Goal: Navigation & Orientation: Find specific page/section

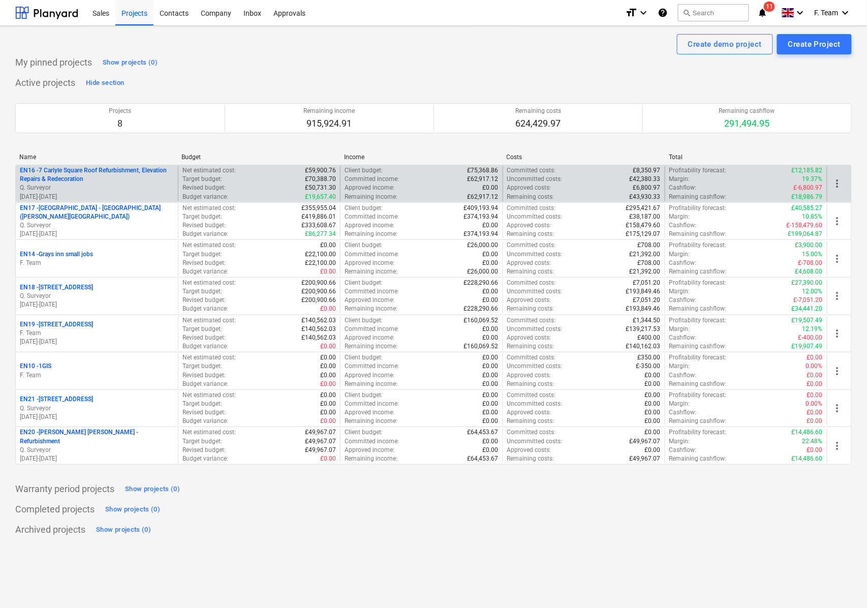
click at [75, 177] on p "EN16 - 7 Carlyle Square Roof Refurbishment, Elevation Repairs & Redecoration" at bounding box center [97, 174] width 154 height 17
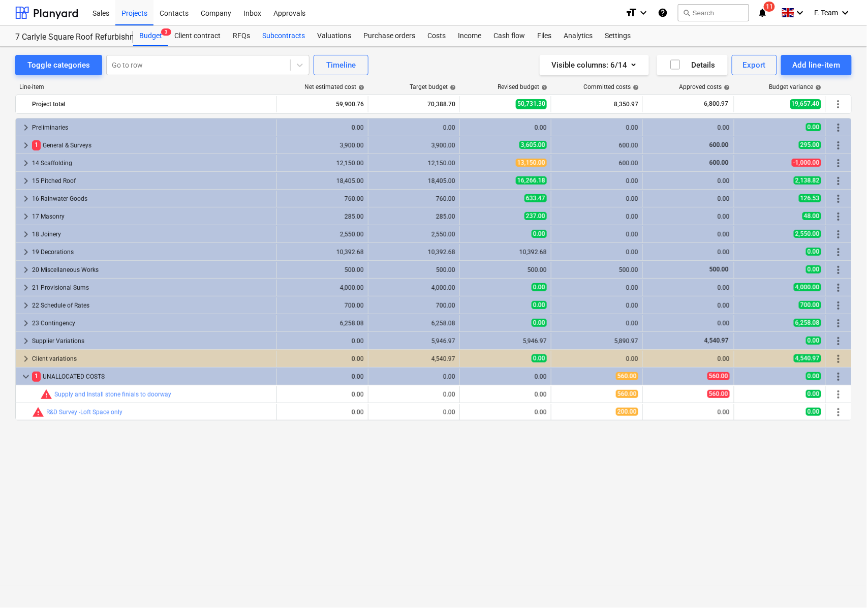
click at [270, 37] on div "Subcontracts" at bounding box center [283, 36] width 55 height 20
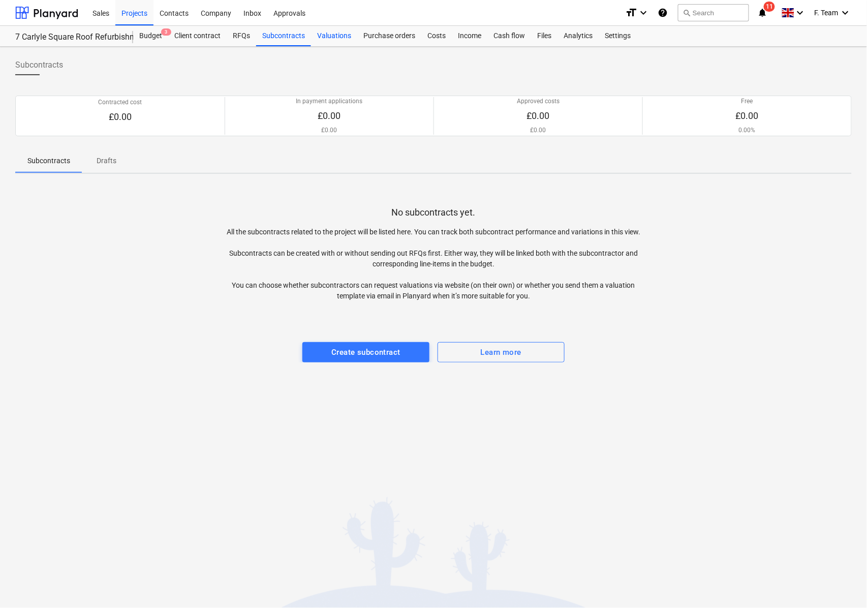
click at [336, 39] on div "Valuations" at bounding box center [334, 36] width 46 height 20
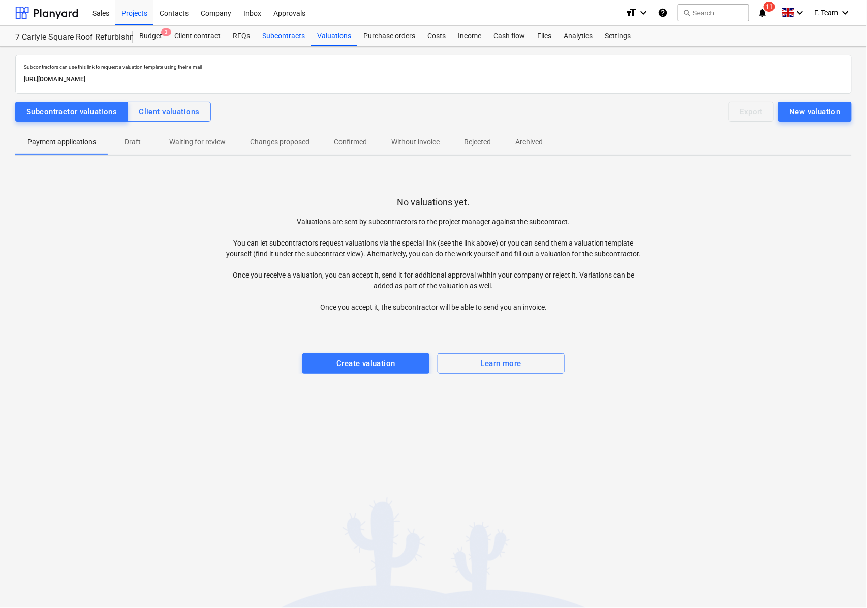
click at [277, 39] on div "Subcontracts" at bounding box center [283, 36] width 55 height 20
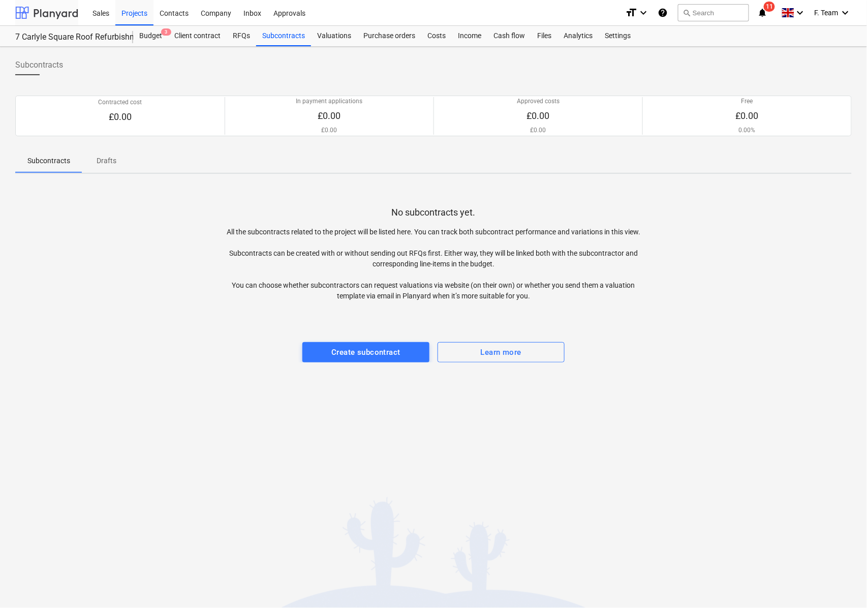
click at [39, 19] on div at bounding box center [46, 12] width 63 height 25
